Goal: Task Accomplishment & Management: Use online tool/utility

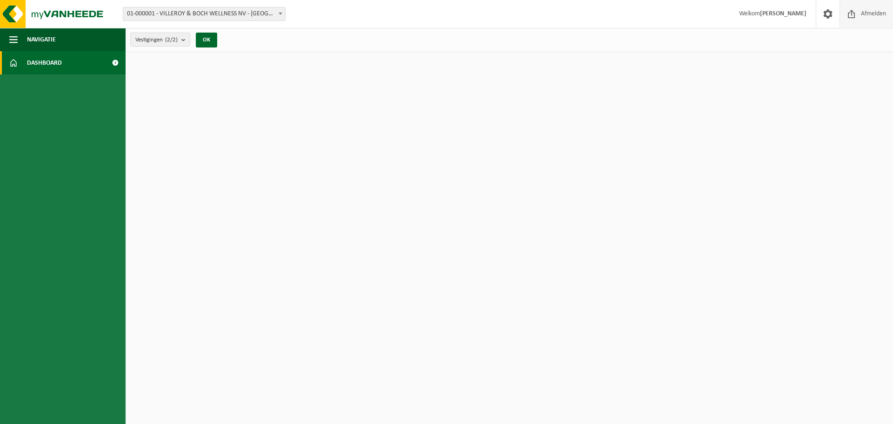
click at [850, 13] on span at bounding box center [851, 13] width 14 height 27
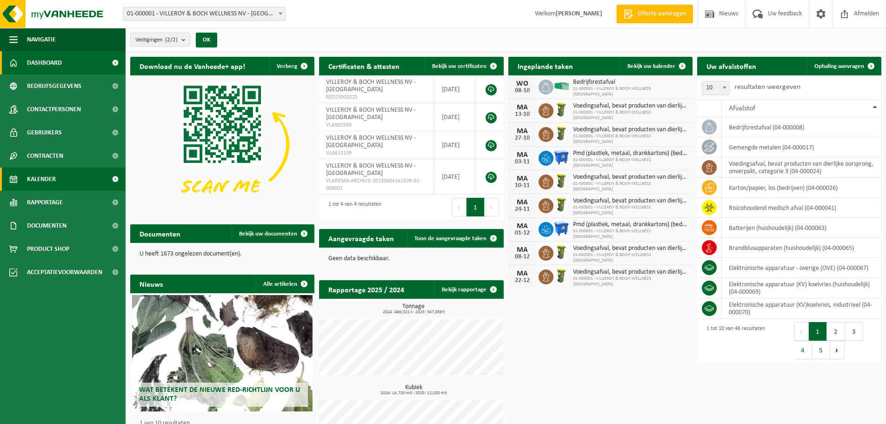
click at [39, 181] on span "Kalender" at bounding box center [41, 178] width 29 height 23
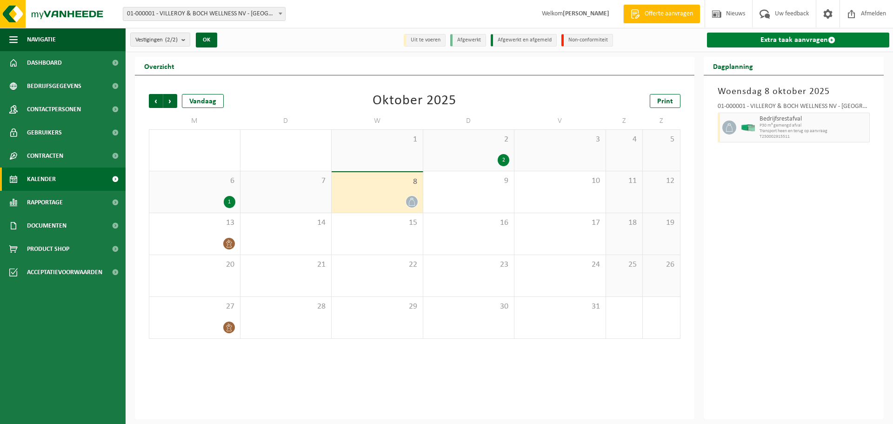
click at [733, 38] on link "Extra taak aanvragen" at bounding box center [798, 40] width 183 height 15
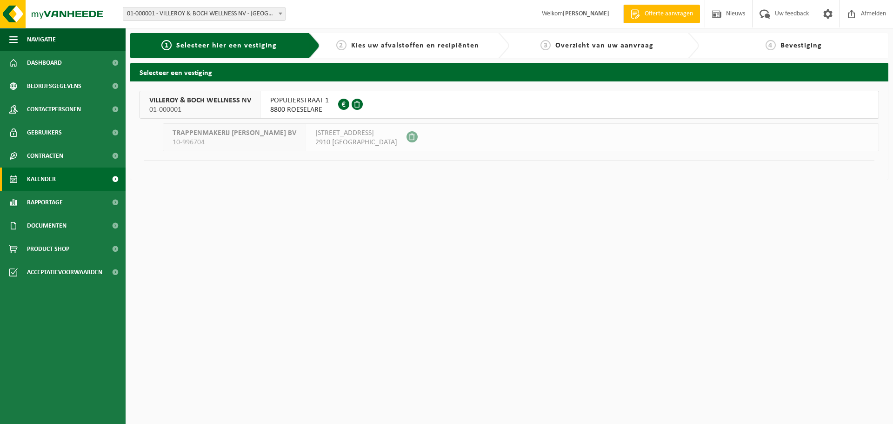
click at [37, 178] on span "Kalender" at bounding box center [41, 178] width 29 height 23
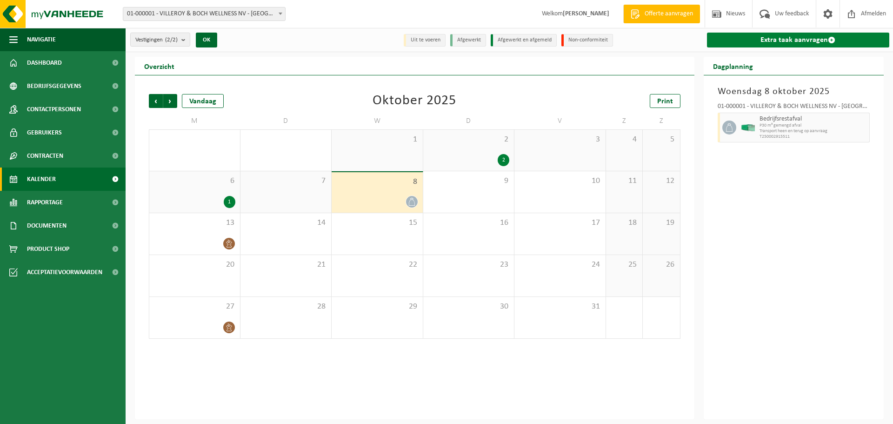
click at [783, 39] on link "Extra taak aanvragen" at bounding box center [798, 40] width 183 height 15
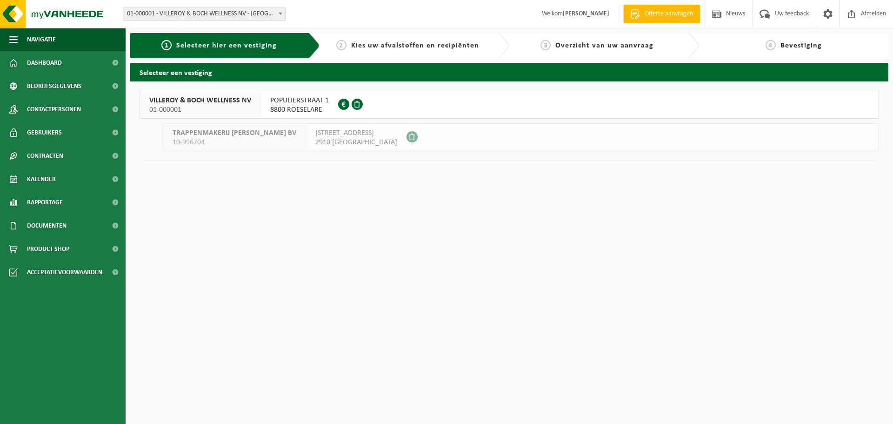
click at [211, 100] on span "VILLEROY & BOCH WELLNESS NV" at bounding box center [200, 100] width 102 height 9
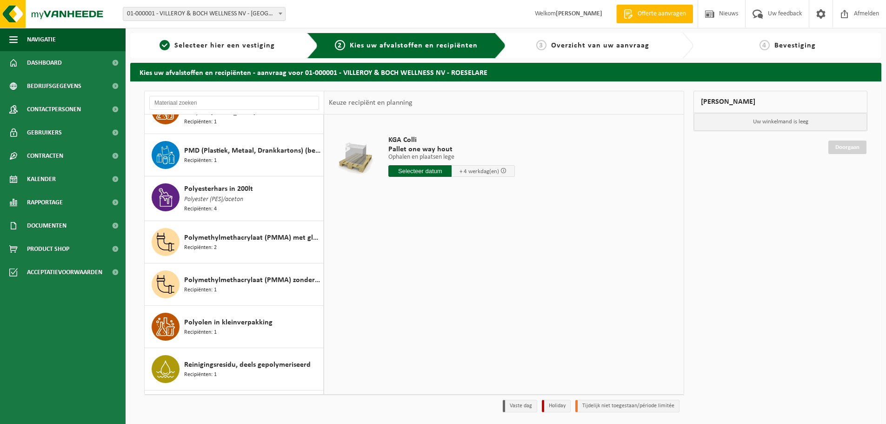
scroll to position [1302, 0]
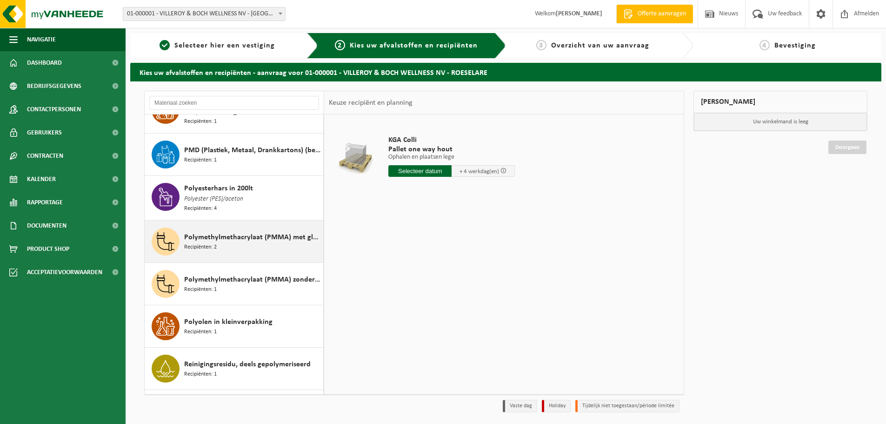
click at [238, 234] on span "Polymethylmethacrylaat (PMMA) met glasvezel" at bounding box center [252, 237] width 137 height 11
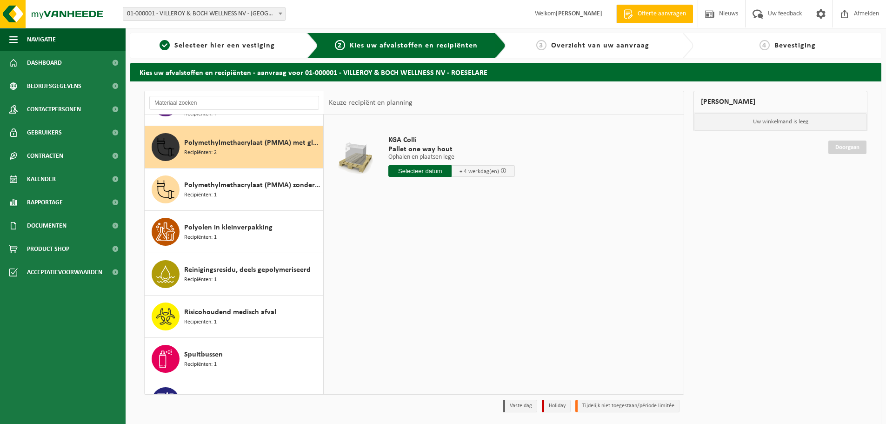
scroll to position [1401, 0]
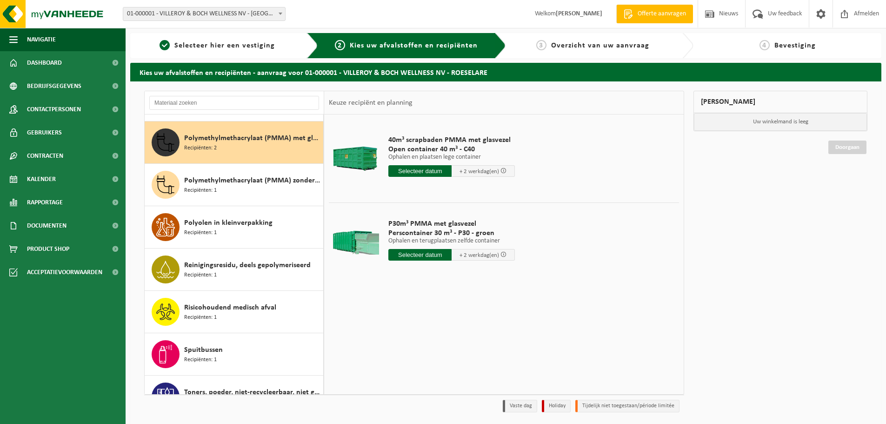
click at [414, 252] on input "text" at bounding box center [419, 255] width 63 height 12
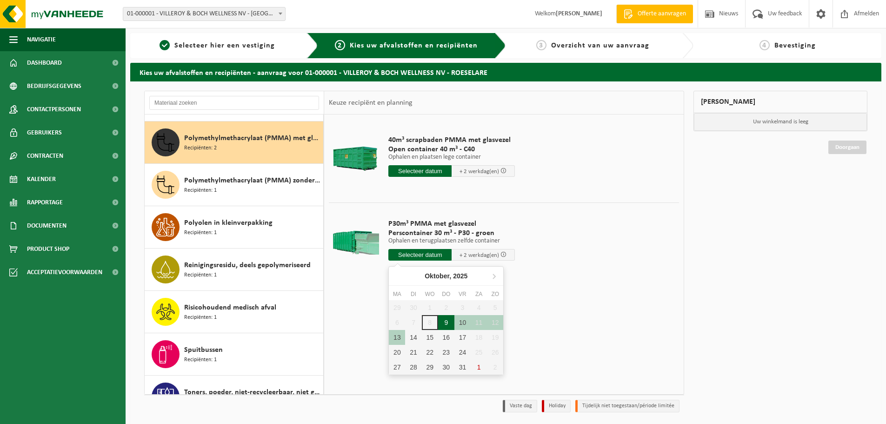
click at [447, 323] on div "9" at bounding box center [446, 322] width 16 height 15
type input "Van 2025-10-09"
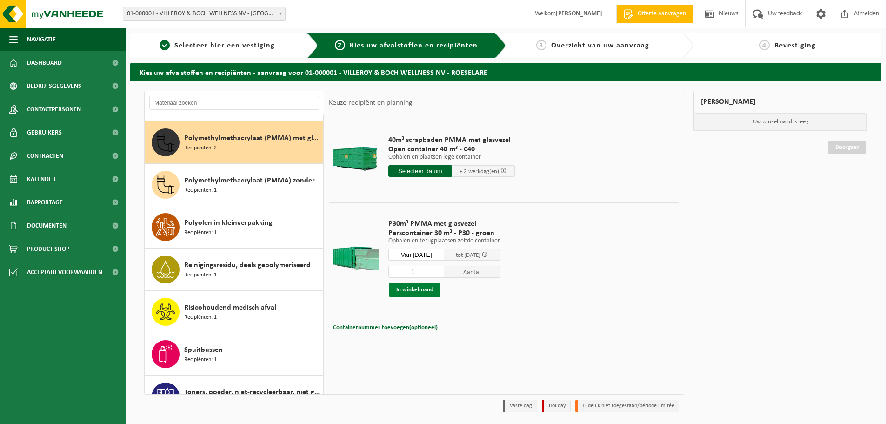
click at [416, 287] on button "In winkelmand" at bounding box center [414, 289] width 51 height 15
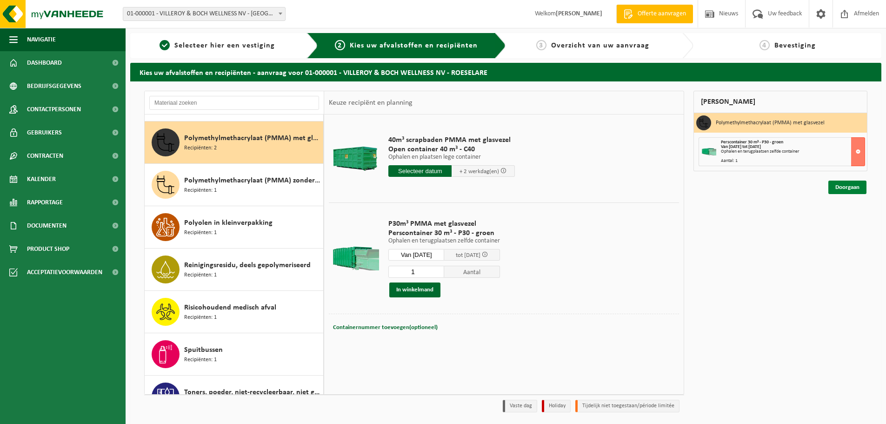
click at [842, 189] on link "Doorgaan" at bounding box center [847, 186] width 38 height 13
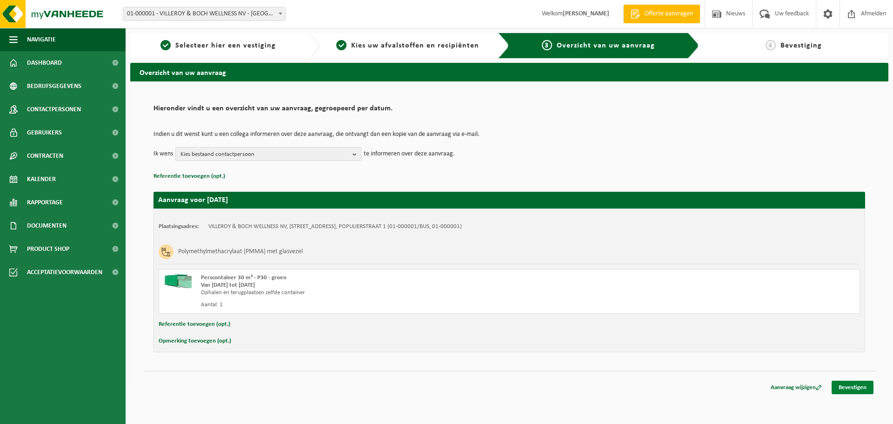
click at [859, 389] on link "Bevestigen" at bounding box center [852, 386] width 42 height 13
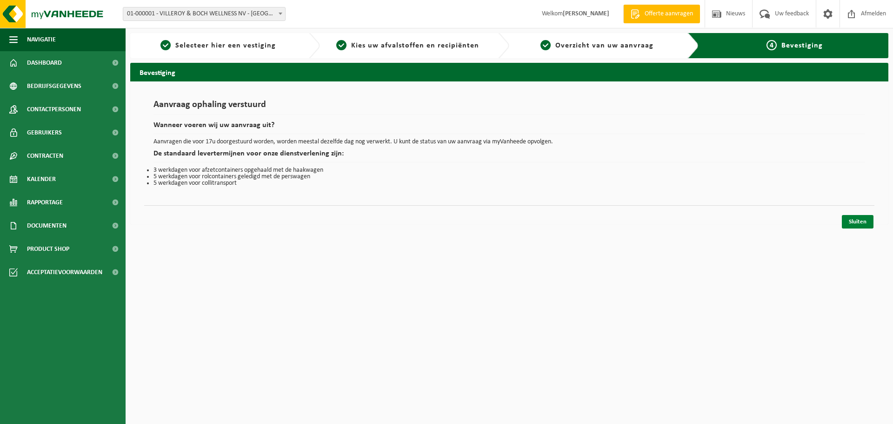
click at [865, 221] on link "Sluiten" at bounding box center [858, 221] width 32 height 13
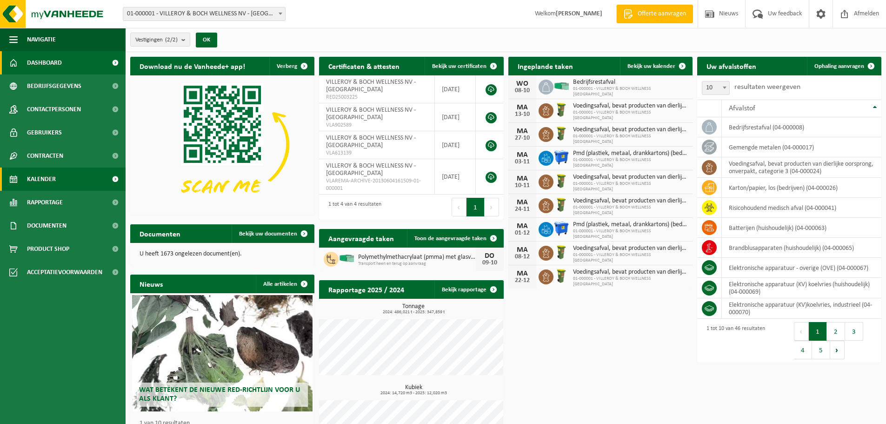
click at [46, 177] on span "Kalender" at bounding box center [41, 178] width 29 height 23
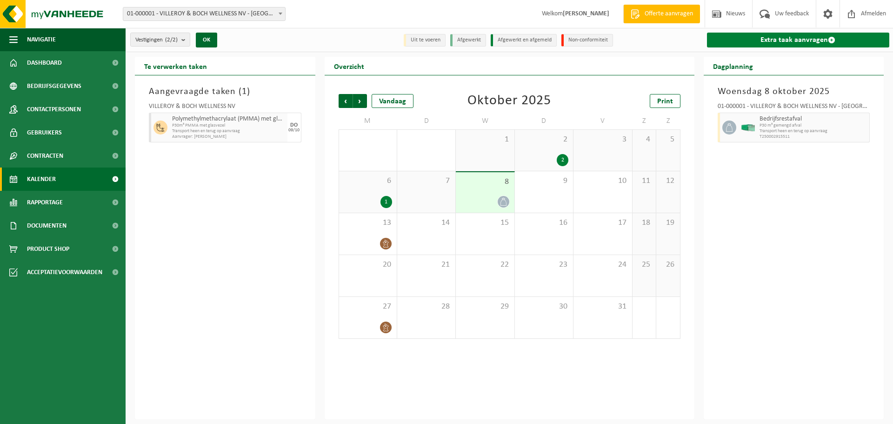
click at [779, 39] on link "Extra taak aanvragen" at bounding box center [798, 40] width 183 height 15
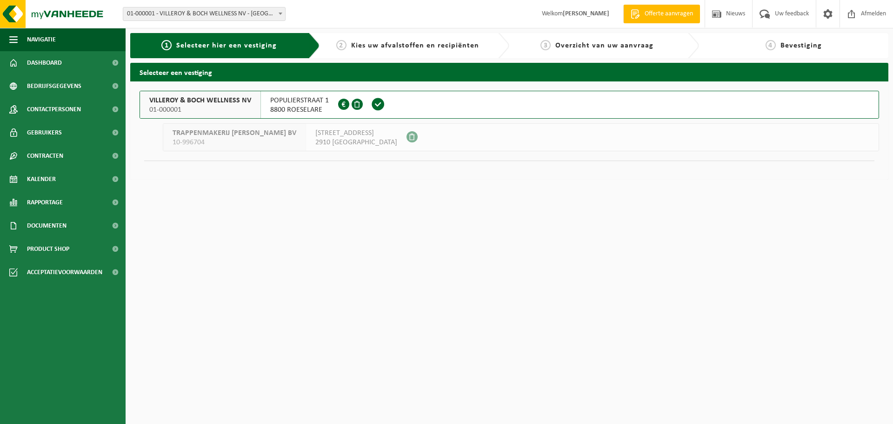
click at [378, 103] on span at bounding box center [378, 104] width 14 height 14
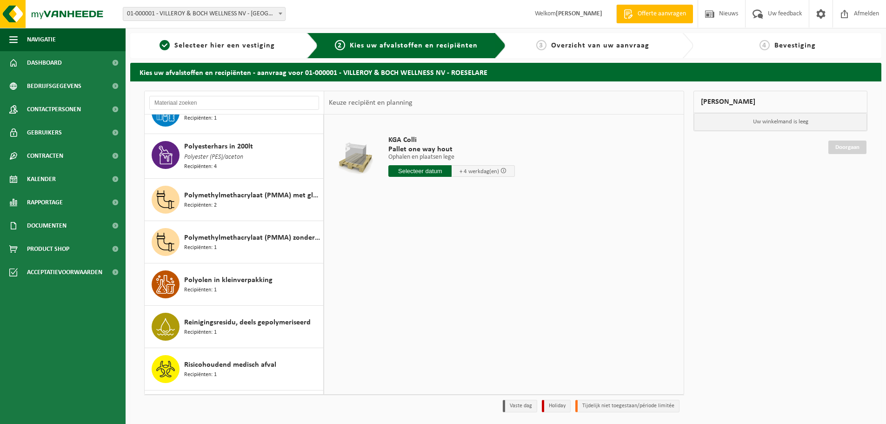
scroll to position [1348, 0]
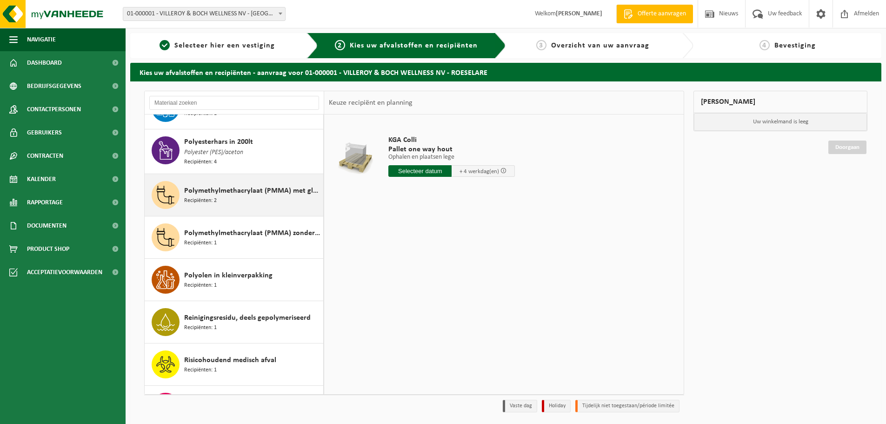
click at [257, 186] on span "Polymethylmethacrylaat (PMMA) met glasvezel" at bounding box center [252, 190] width 137 height 11
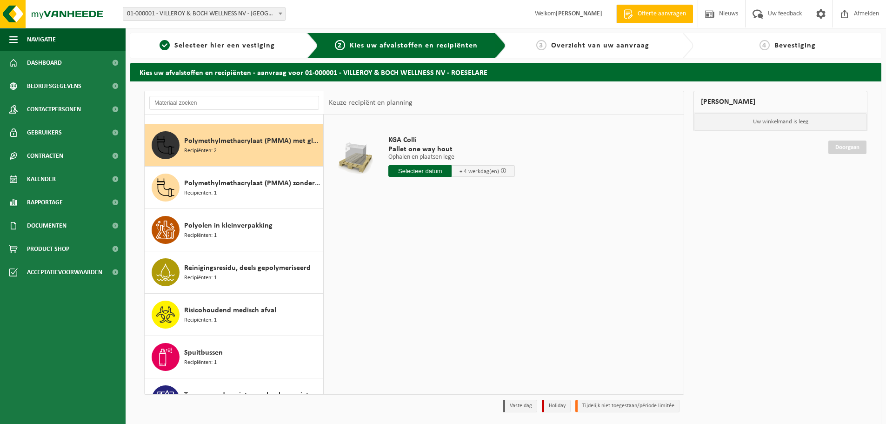
scroll to position [1401, 0]
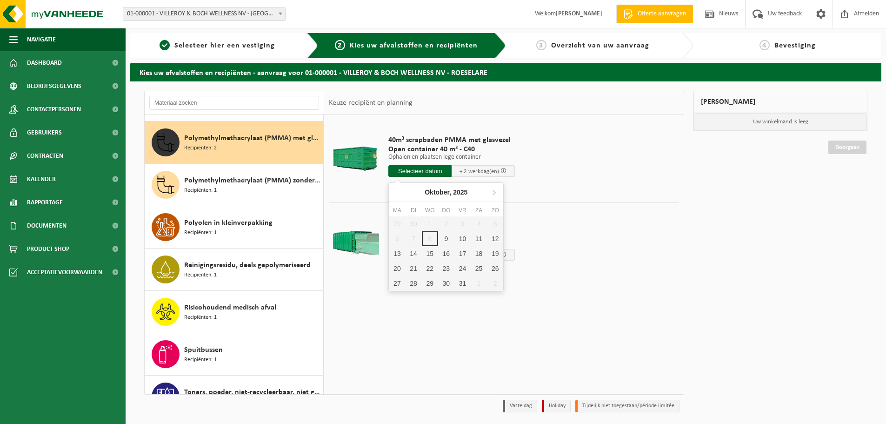
click at [405, 172] on input "text" at bounding box center [419, 171] width 63 height 12
click at [442, 239] on div "9" at bounding box center [446, 238] width 16 height 15
type input "Van 2025-10-09"
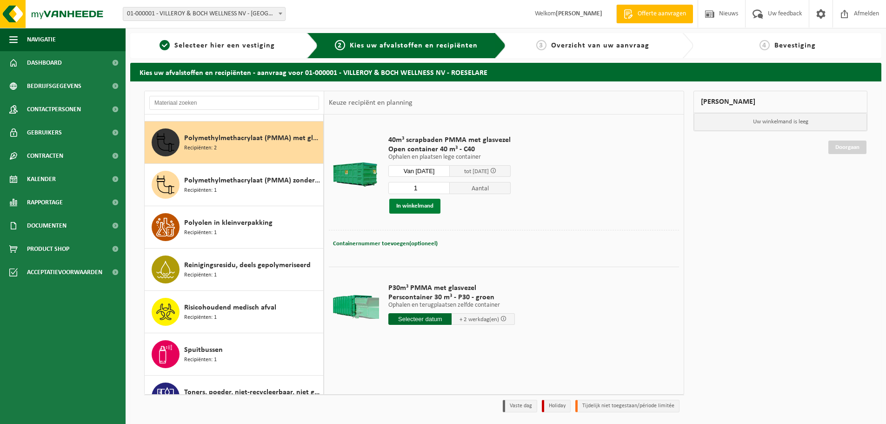
click at [414, 204] on button "In winkelmand" at bounding box center [414, 206] width 51 height 15
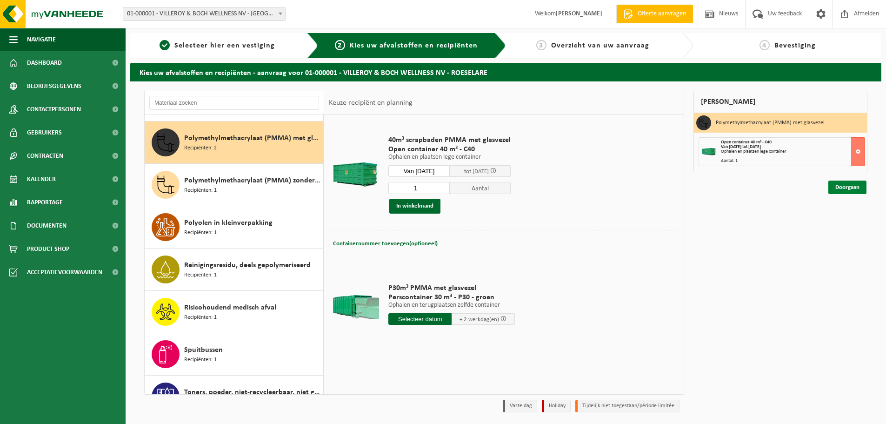
click at [850, 187] on link "Doorgaan" at bounding box center [847, 186] width 38 height 13
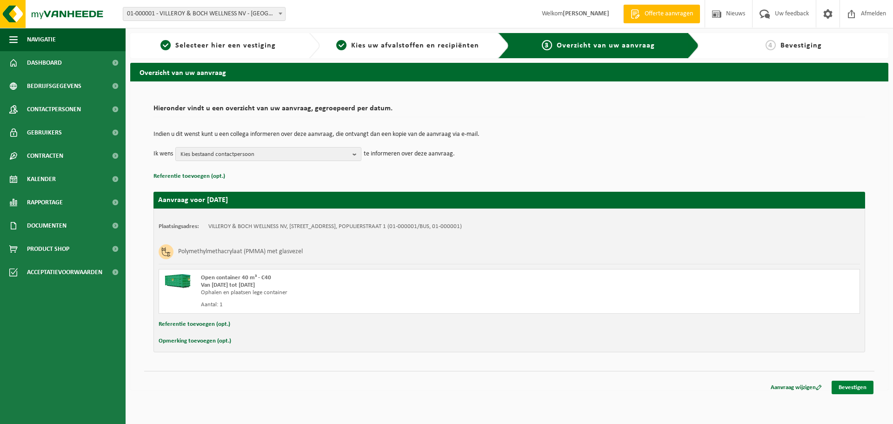
click at [860, 389] on link "Bevestigen" at bounding box center [852, 386] width 42 height 13
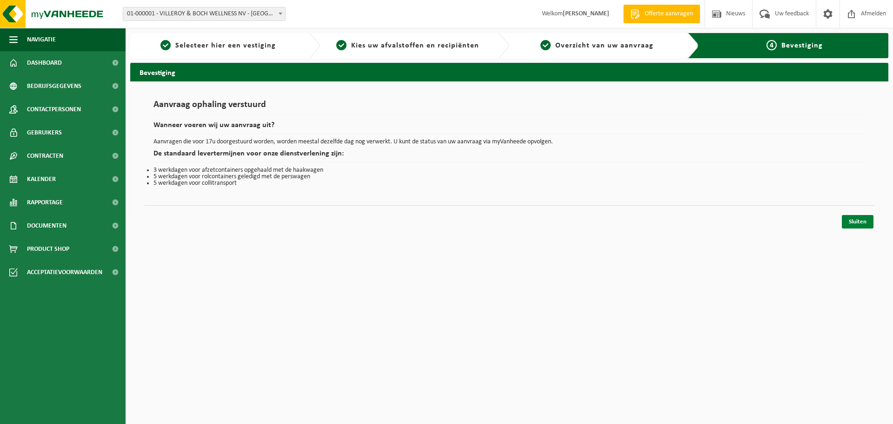
click at [857, 224] on link "Sluiten" at bounding box center [858, 221] width 32 height 13
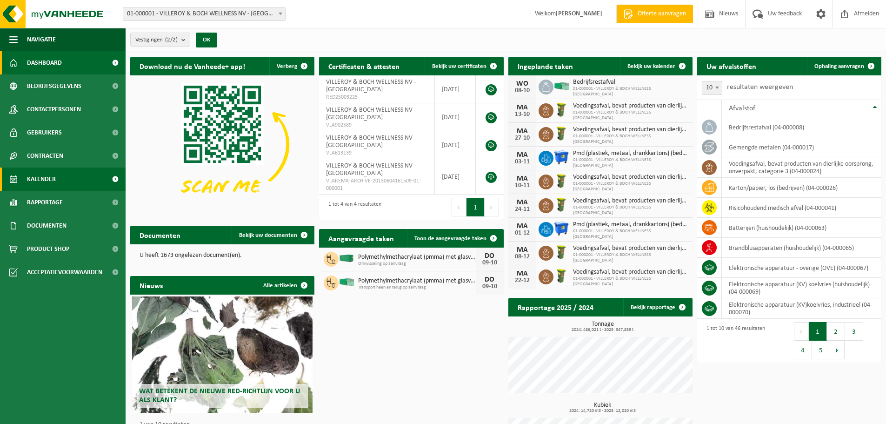
click at [49, 179] on span "Kalender" at bounding box center [41, 178] width 29 height 23
click at [58, 179] on link "Kalender" at bounding box center [63, 178] width 126 height 23
